Goal: Transaction & Acquisition: Obtain resource

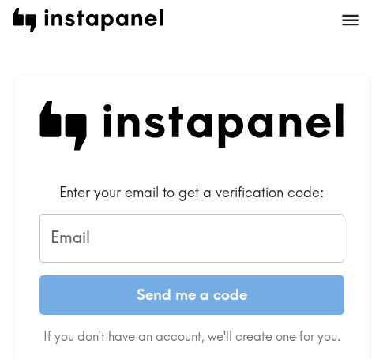
drag, startPoint x: 136, startPoint y: 244, endPoint x: 131, endPoint y: 254, distance: 11.6
click at [136, 244] on input "Email" at bounding box center [191, 238] width 304 height 49
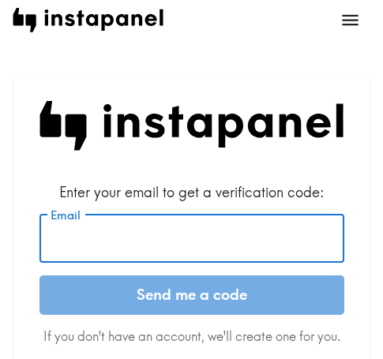
paste input "[EMAIL_ADDRESS][DOMAIN_NAME]"
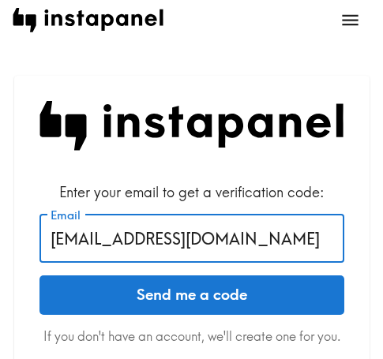
type input "[EMAIL_ADDRESS][DOMAIN_NAME]"
drag, startPoint x: 111, startPoint y: 291, endPoint x: 1, endPoint y: 331, distance: 117.5
click at [110, 291] on button "Send me a code" at bounding box center [191, 294] width 304 height 39
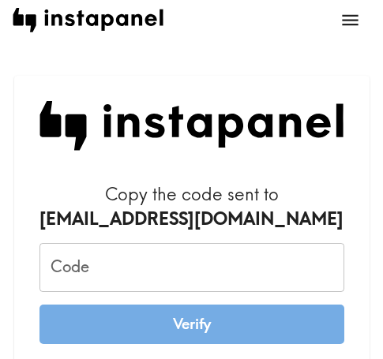
click at [130, 277] on input "Code" at bounding box center [191, 267] width 304 height 49
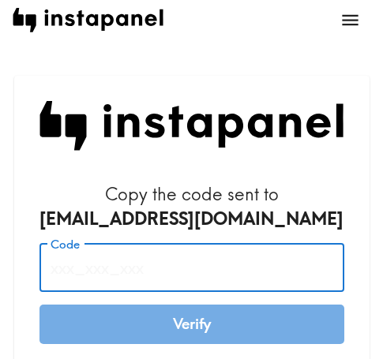
paste input "rG8_HA2_aNn"
type input "rG8_HA2_aNn"
click at [143, 323] on button "Verify" at bounding box center [191, 323] width 304 height 39
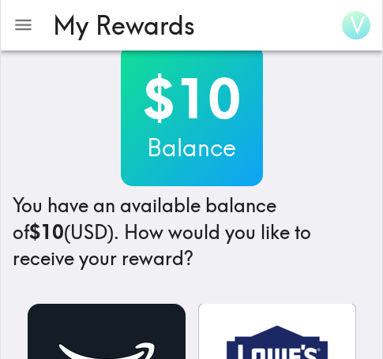
scroll to position [158, 0]
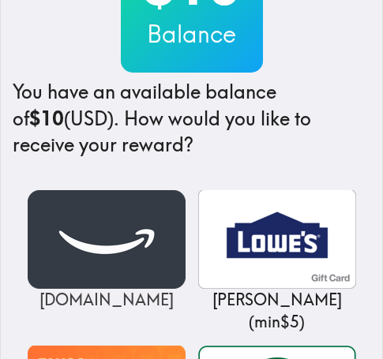
click at [34, 241] on img at bounding box center [107, 239] width 158 height 99
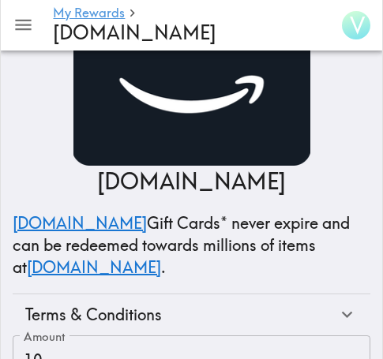
scroll to position [269, 0]
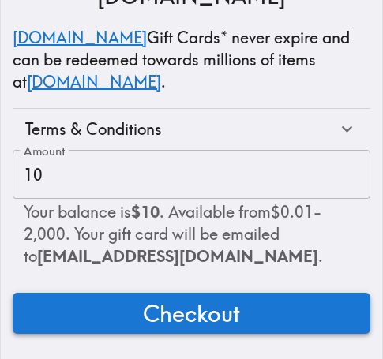
click at [151, 303] on span "Checkout" at bounding box center [191, 313] width 97 height 32
